Goal: Task Accomplishment & Management: Use online tool/utility

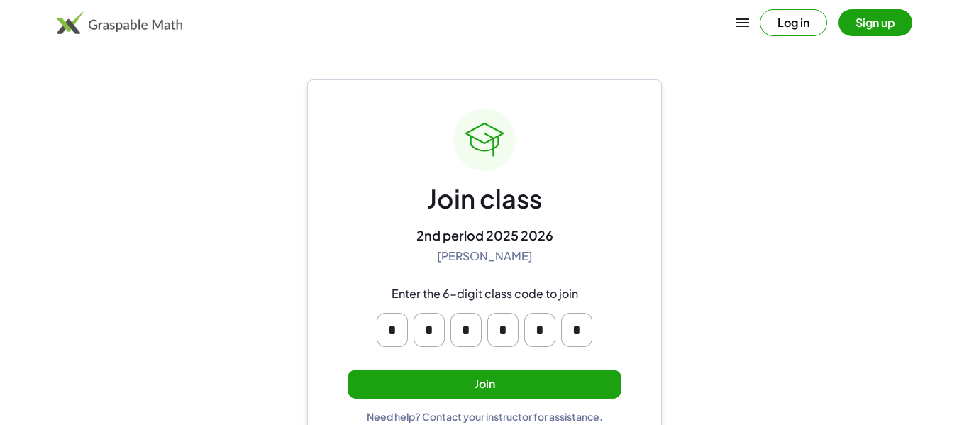
scroll to position [27, 0]
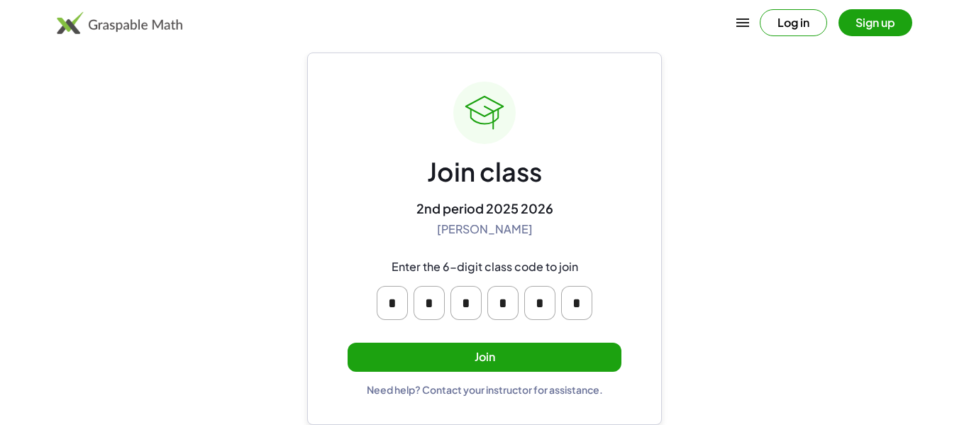
click at [396, 297] on input "*" at bounding box center [392, 303] width 31 height 34
click at [317, 307] on div "Join class 2nd period 2025 2026 [PERSON_NAME] Enter the 6-digit class code to j…" at bounding box center [484, 239] width 355 height 373
click at [541, 354] on button "Join" at bounding box center [485, 357] width 274 height 29
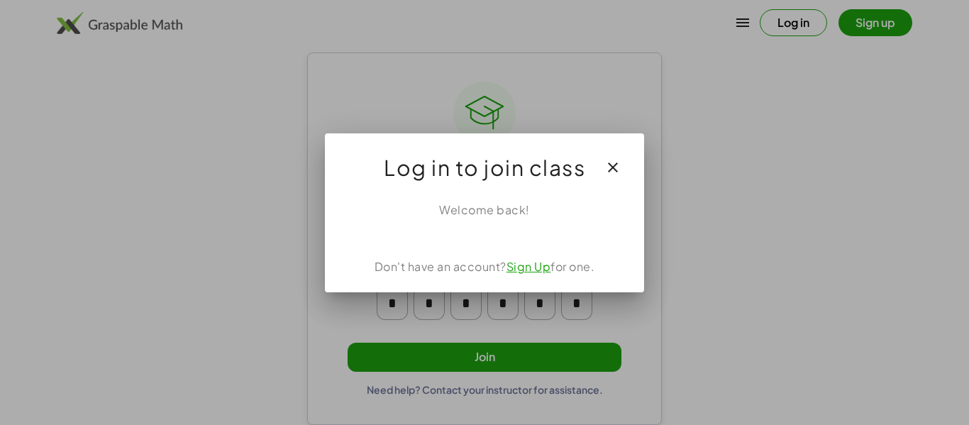
scroll to position [0, 0]
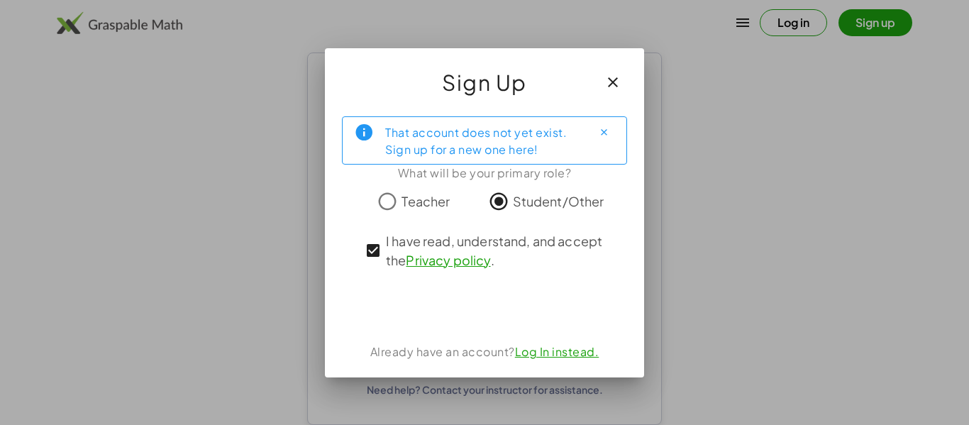
click at [463, 261] on link "Privacy policy" at bounding box center [448, 260] width 84 height 16
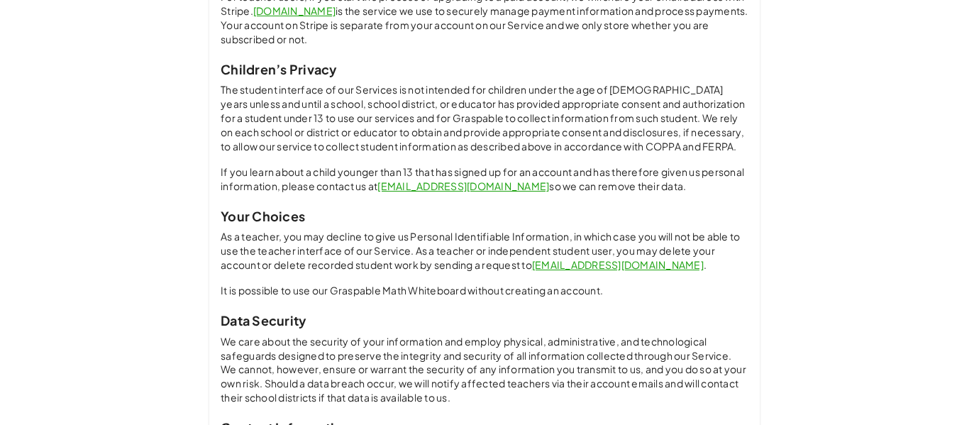
scroll to position [1109, 0]
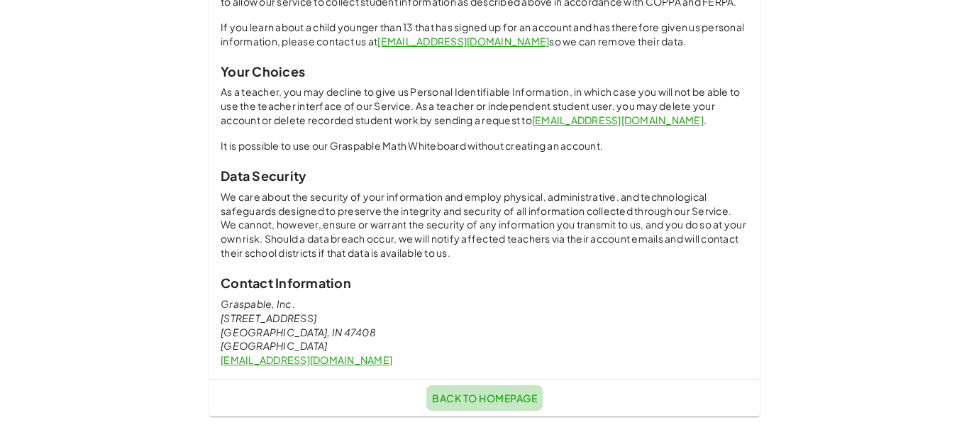
click at [434, 388] on link "Back to Homepage" at bounding box center [485, 398] width 116 height 26
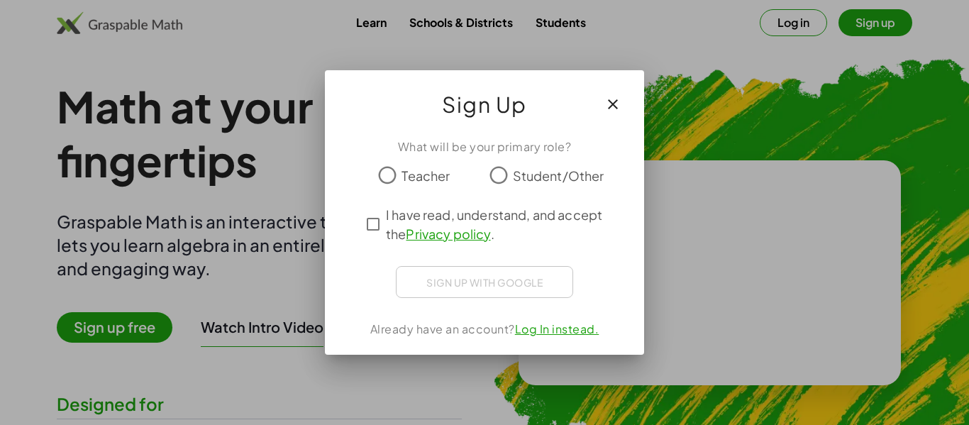
click at [543, 176] on span "Student/Other" at bounding box center [559, 175] width 92 height 19
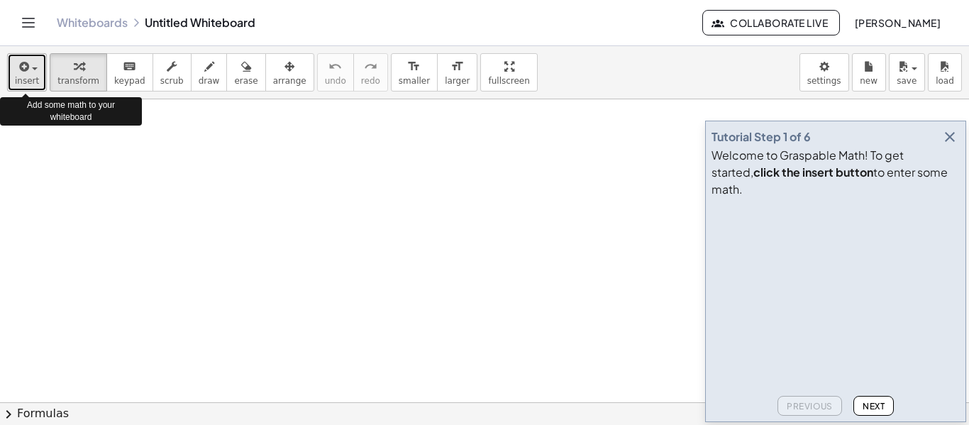
click at [24, 76] on span "insert" at bounding box center [27, 81] width 24 height 10
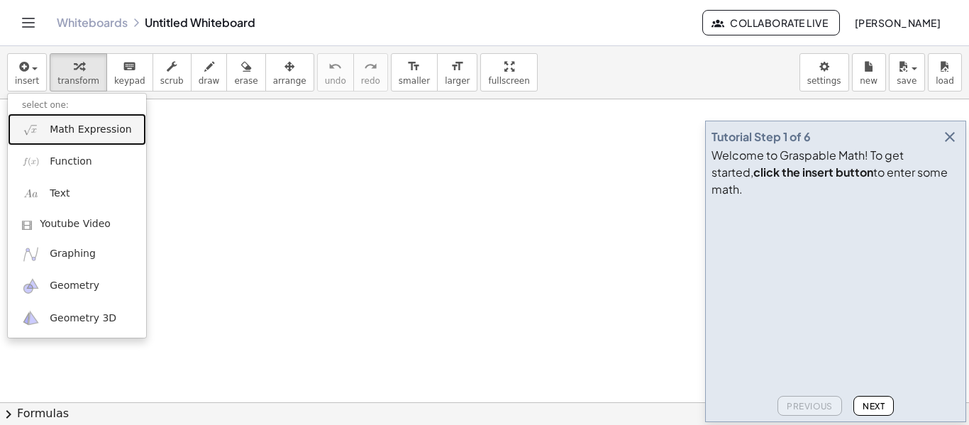
click at [37, 122] on img at bounding box center [31, 130] width 18 height 18
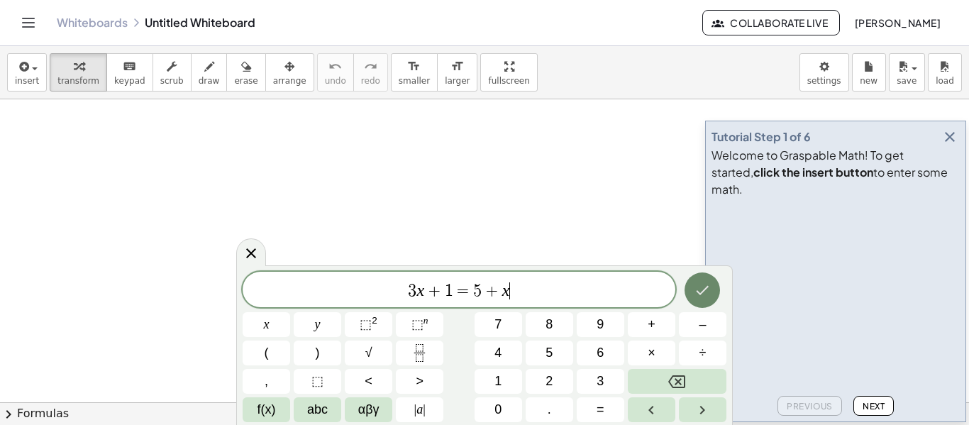
click at [720, 290] on button "Done" at bounding box center [702, 290] width 35 height 35
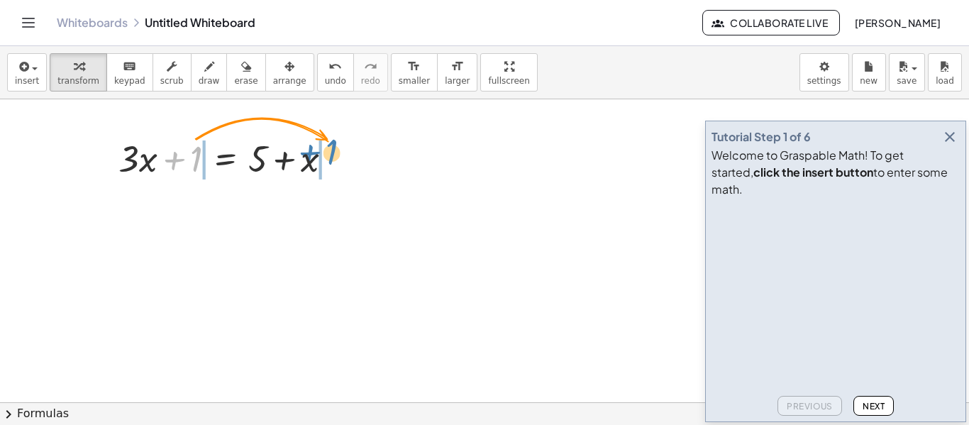
drag, startPoint x: 194, startPoint y: 157, endPoint x: 328, endPoint y: 153, distance: 134.2
click at [328, 153] on div at bounding box center [230, 157] width 239 height 48
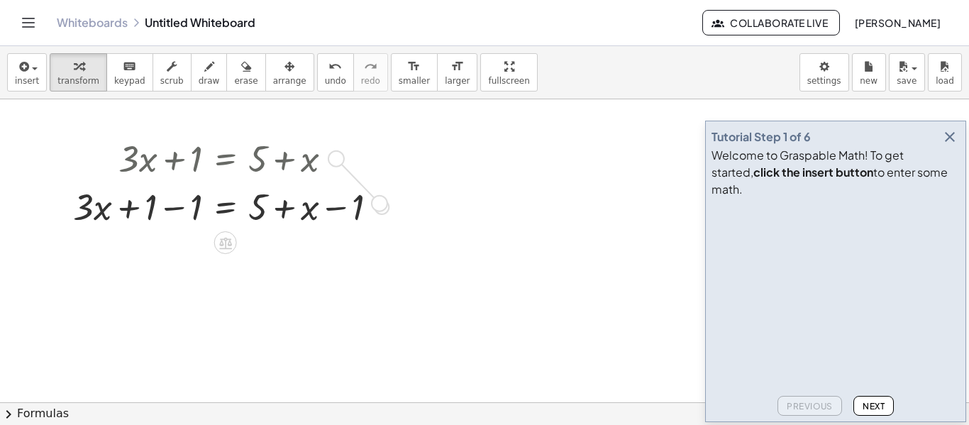
drag, startPoint x: 336, startPoint y: 162, endPoint x: 384, endPoint y: 211, distance: 68.3
click at [226, 159] on div "+ · 3 · x + 1 = + 5 + x + · 3 · x = + 5 + x + 1 − 1 − 1" at bounding box center [226, 159] width 0 height 0
drag, startPoint x: 384, startPoint y: 211, endPoint x: 253, endPoint y: 189, distance: 133.1
click at [226, 207] on div "+ · 3 · x = + 5 + x + 1 − 1 − 1" at bounding box center [226, 207] width 0 height 0
drag, startPoint x: 256, startPoint y: 210, endPoint x: 381, endPoint y: 214, distance: 125.0
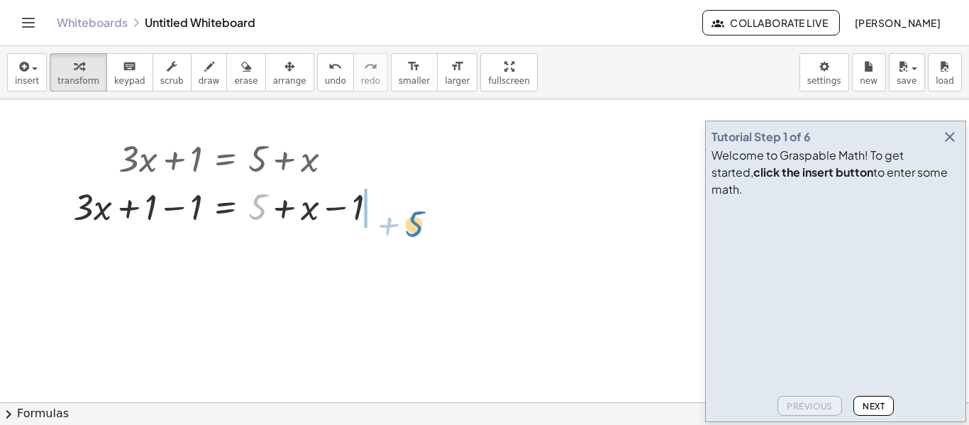
click at [381, 214] on div at bounding box center [231, 206] width 330 height 48
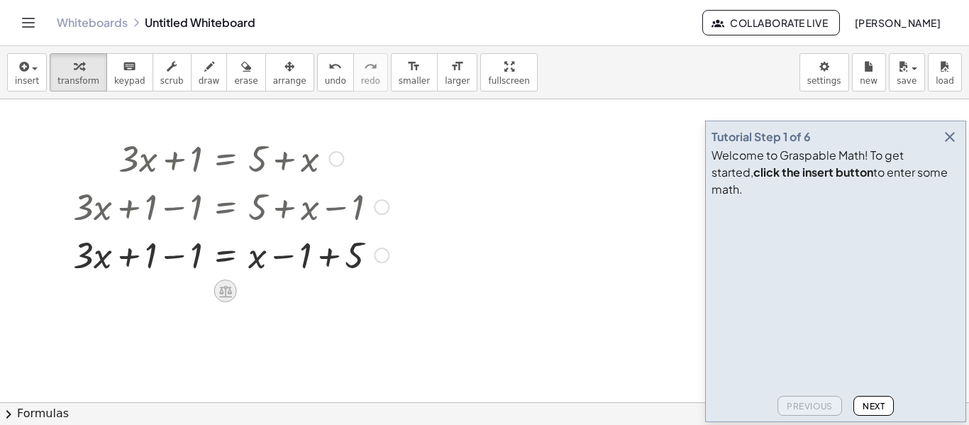
click at [229, 285] on icon at bounding box center [225, 291] width 15 height 15
click at [221, 297] on span "×" at bounding box center [225, 291] width 9 height 21
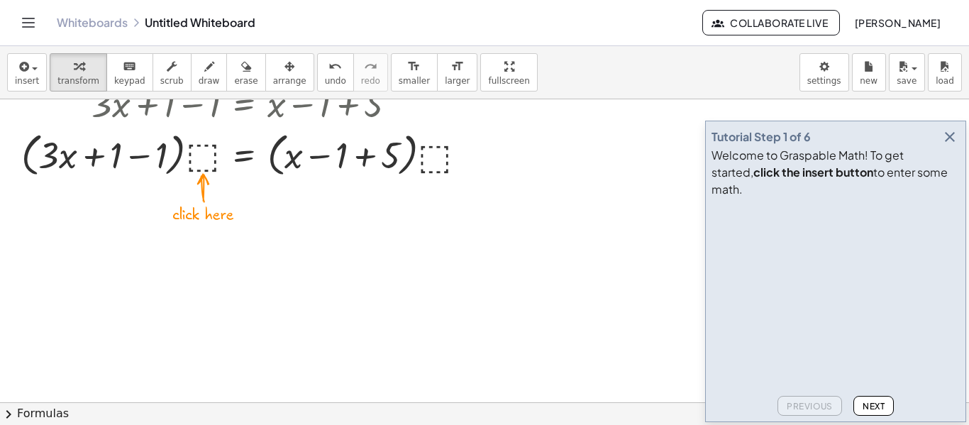
scroll to position [153, 0]
click at [865, 405] on span "Next" at bounding box center [874, 406] width 22 height 11
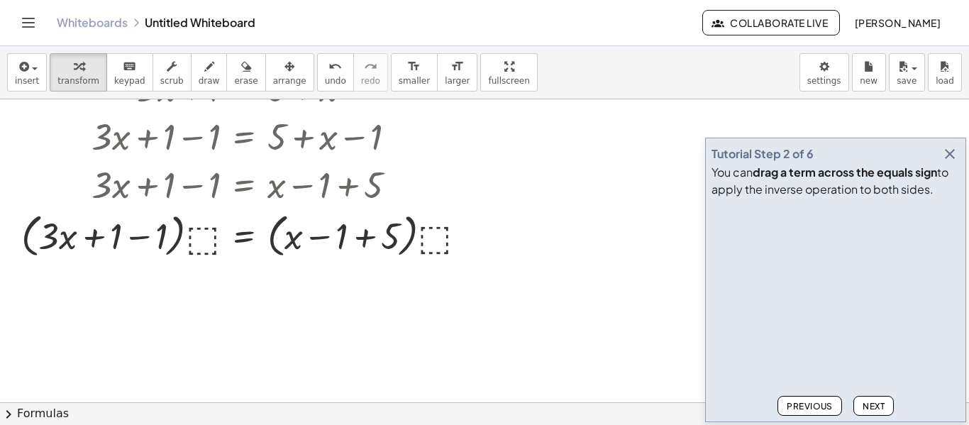
scroll to position [59, 0]
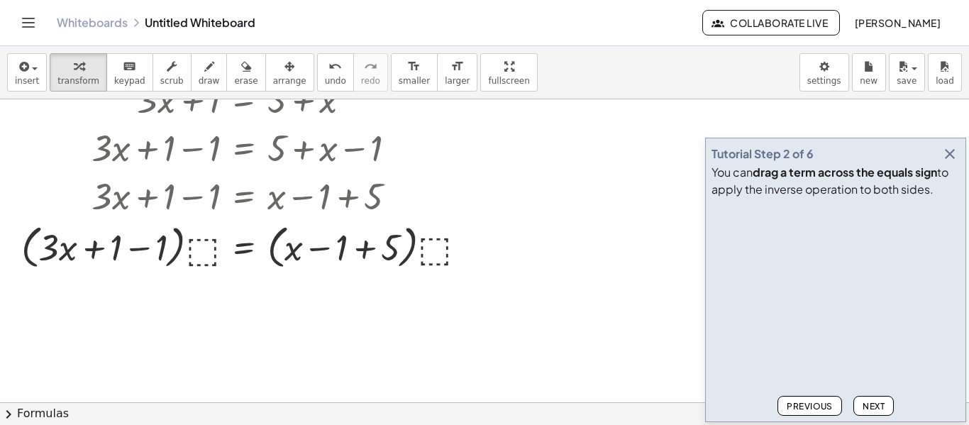
click at [871, 414] on button "Next" at bounding box center [874, 406] width 40 height 20
click at [170, 204] on div at bounding box center [249, 195] width 471 height 48
click at [135, 254] on div at bounding box center [249, 246] width 471 height 54
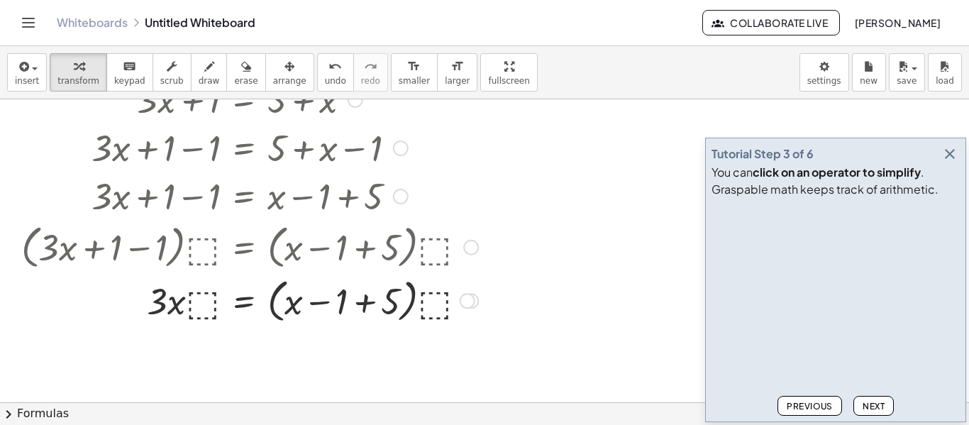
click at [327, 298] on div at bounding box center [249, 300] width 471 height 54
click at [367, 309] on div at bounding box center [249, 300] width 471 height 54
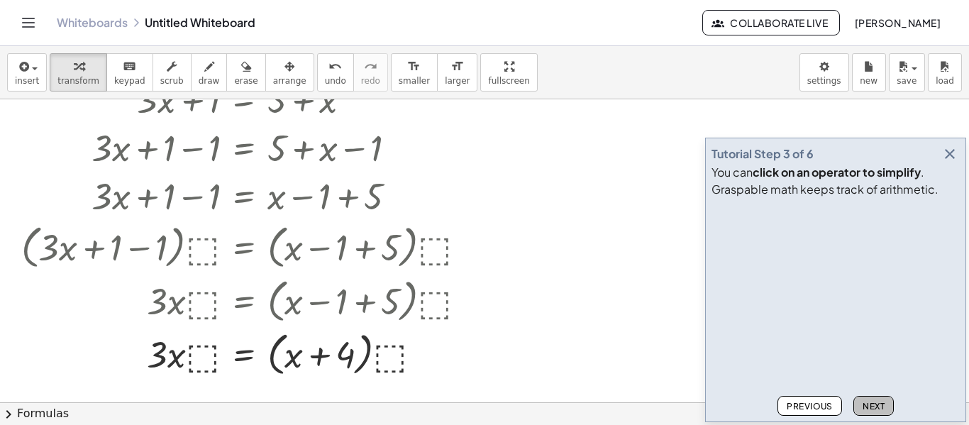
click at [863, 404] on span "Next" at bounding box center [874, 406] width 22 height 11
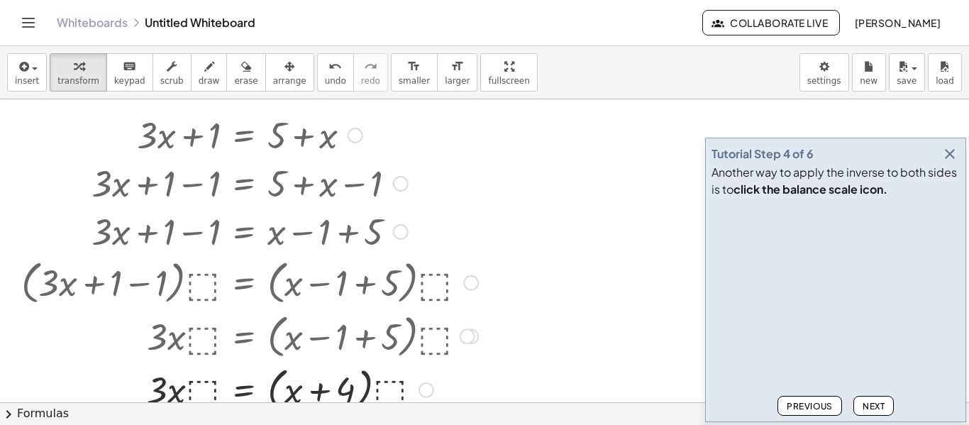
scroll to position [19, 0]
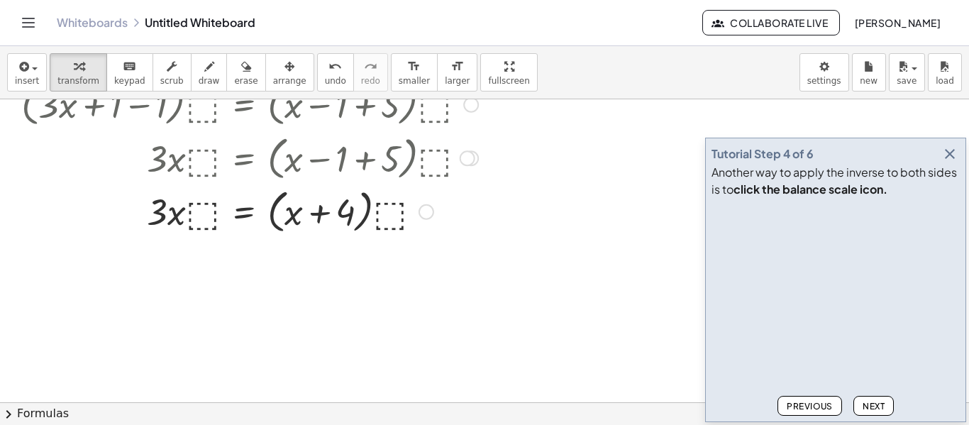
drag, startPoint x: 63, startPoint y: 137, endPoint x: 538, endPoint y: 437, distance: 561.7
click at [538, 424] on html "Graspable Math Activities Whiteboards Classes Account v1.28.4 | Privacy policy …" at bounding box center [484, 212] width 969 height 425
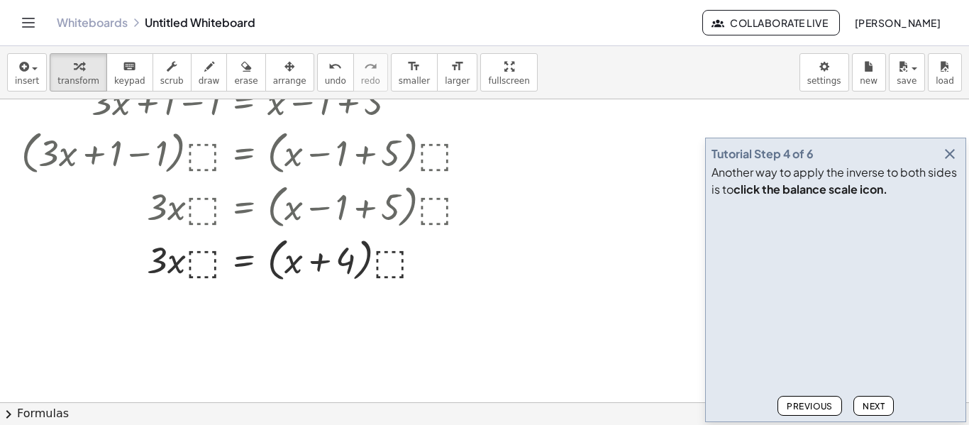
scroll to position [153, 0]
click at [878, 403] on span "Next" at bounding box center [874, 406] width 22 height 11
drag, startPoint x: 301, startPoint y: 262, endPoint x: 357, endPoint y: 303, distance: 69.6
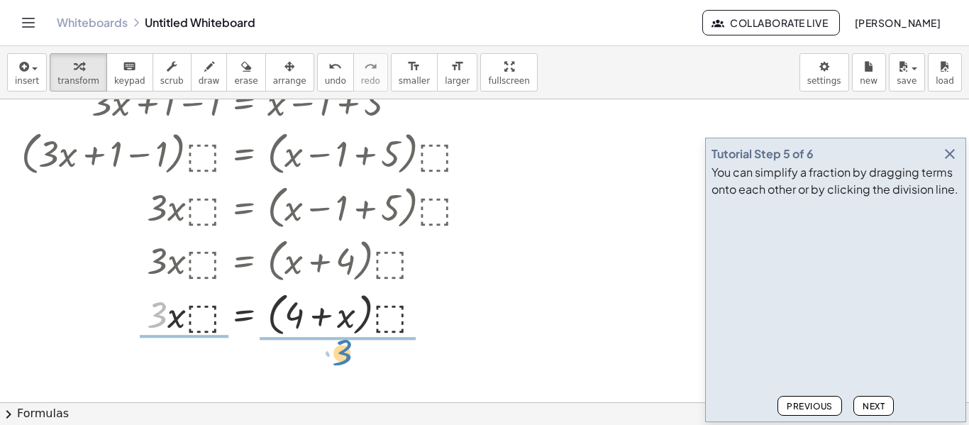
drag, startPoint x: 165, startPoint y: 320, endPoint x: 346, endPoint y: 358, distance: 185.0
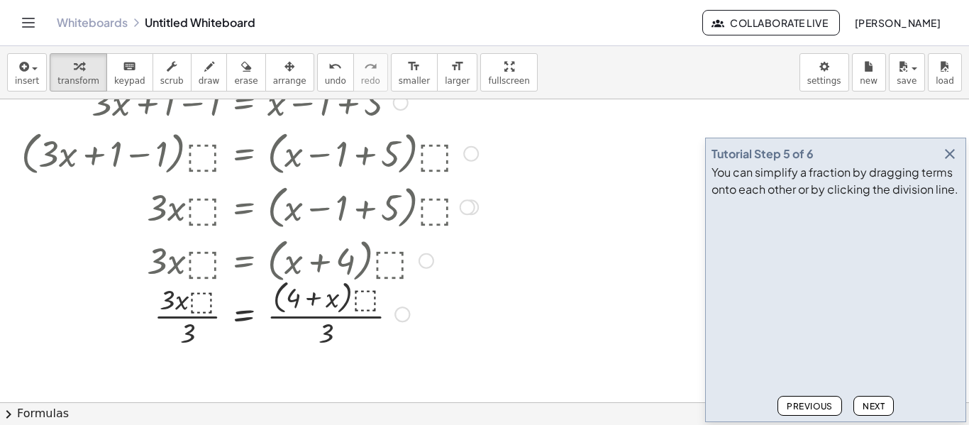
click at [867, 396] on button "Next" at bounding box center [874, 406] width 40 height 20
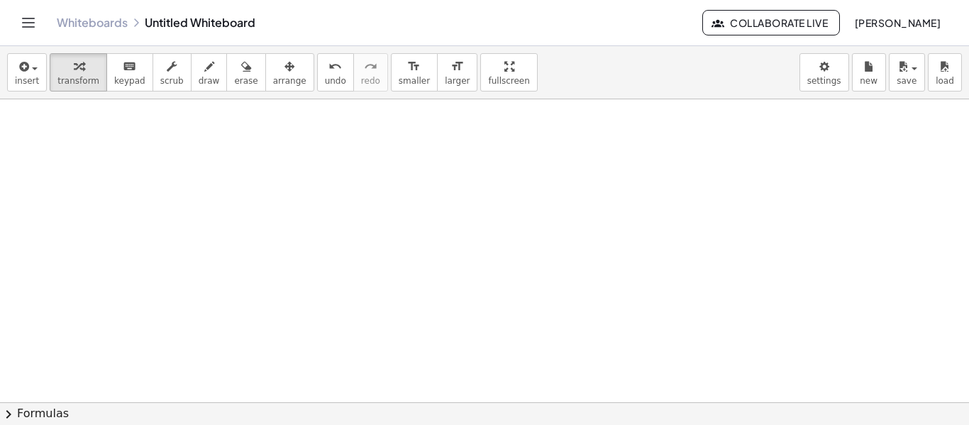
scroll to position [837, 0]
